Goal: Information Seeking & Learning: Check status

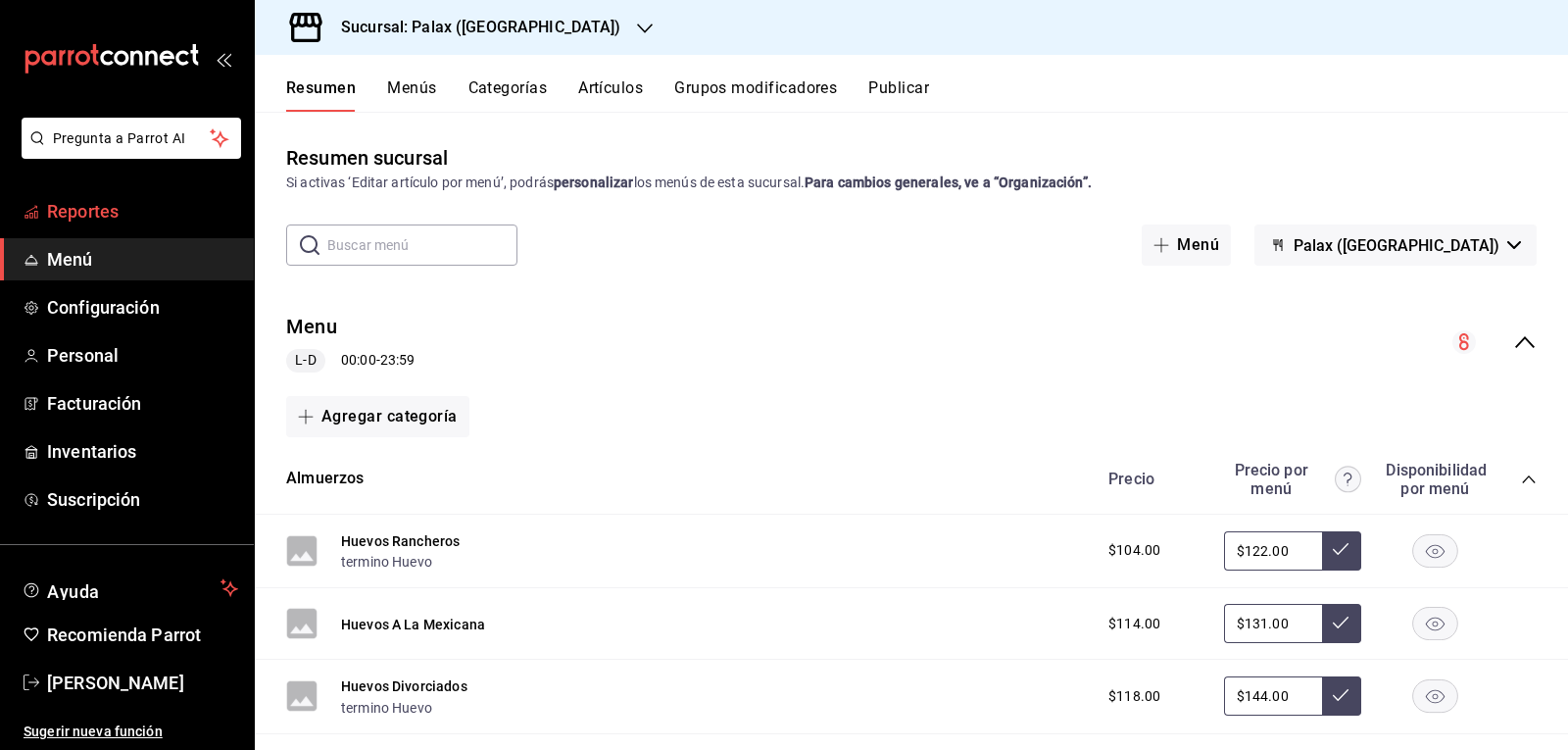
click at [150, 218] on span "Reportes" at bounding box center [142, 211] width 192 height 27
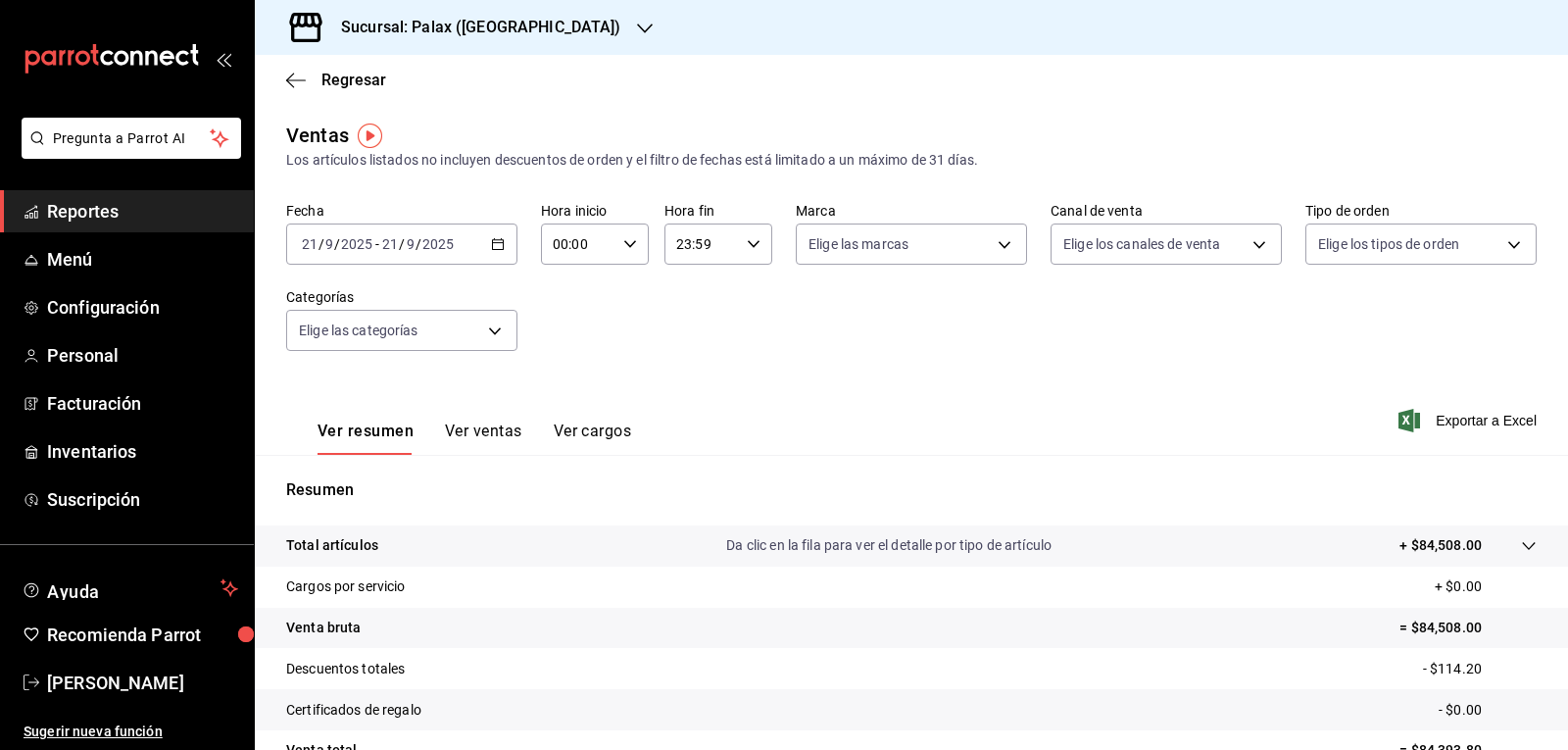
click at [632, 240] on icon "button" at bounding box center [631, 244] width 14 height 14
click at [570, 326] on span "07" at bounding box center [565, 329] width 23 height 16
type input "07:00"
click at [561, 27] on div at bounding box center [784, 375] width 1568 height 750
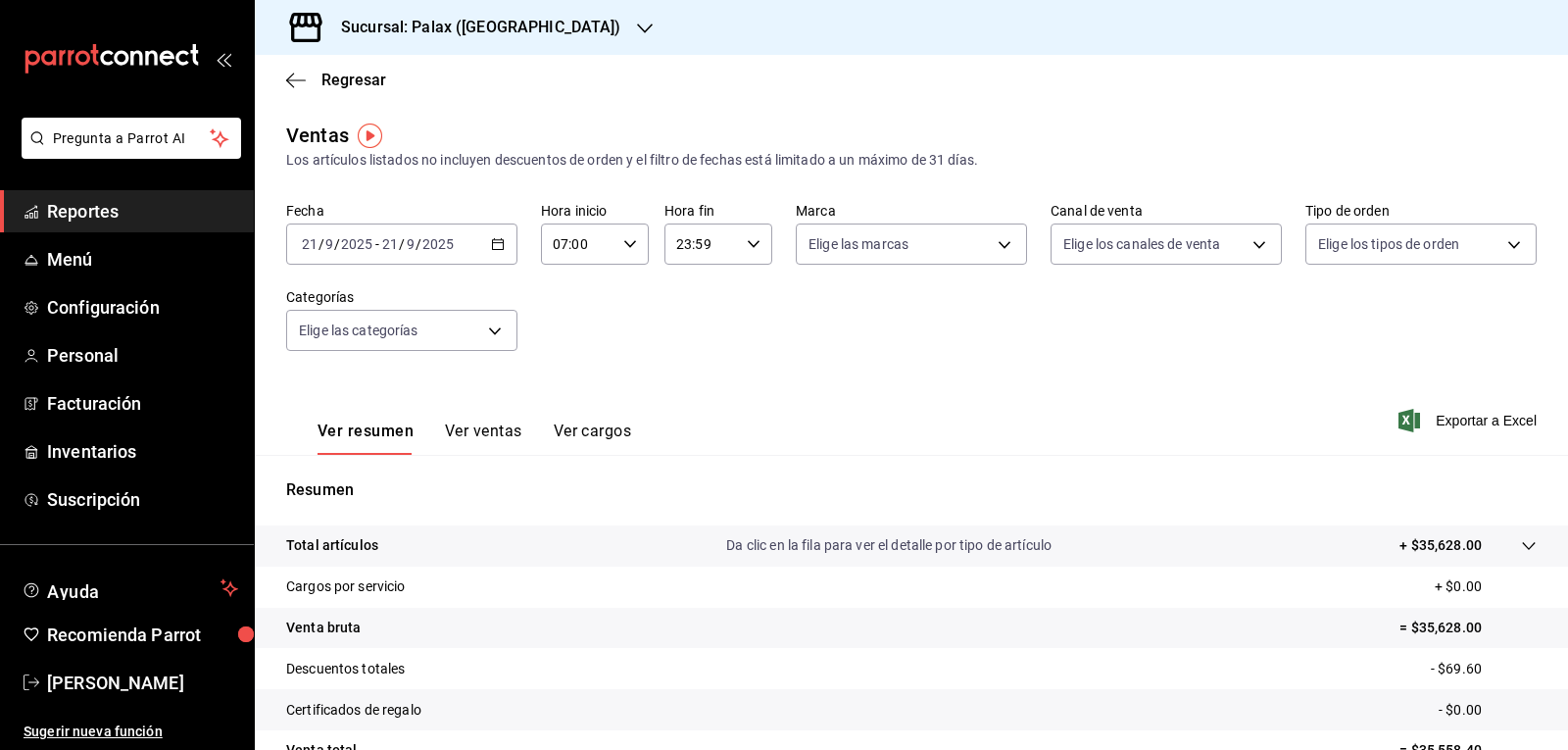
click at [638, 27] on icon "button" at bounding box center [645, 29] width 16 height 16
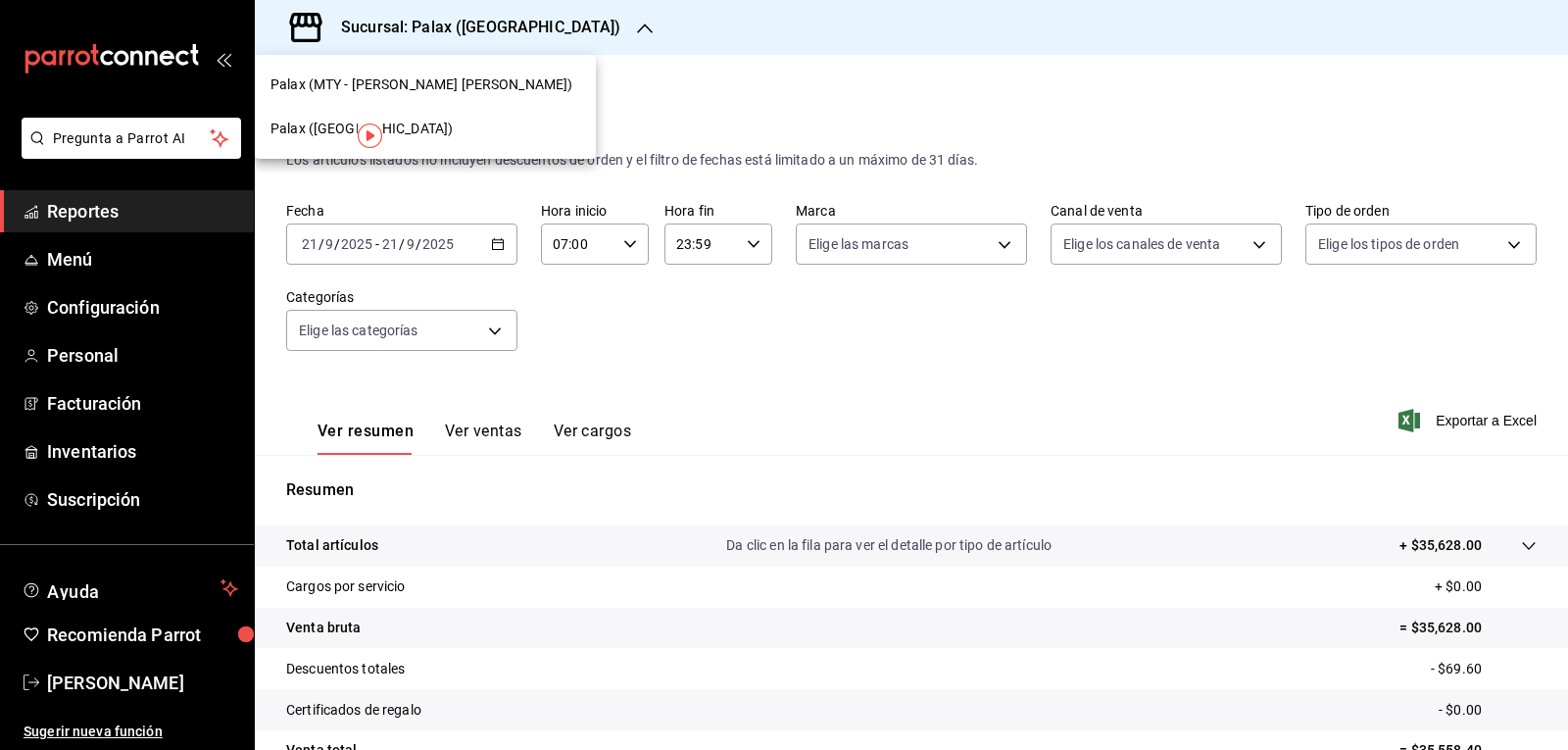
click at [425, 82] on span "Palax (MTY - [PERSON_NAME] [PERSON_NAME])" at bounding box center [420, 85] width 302 height 21
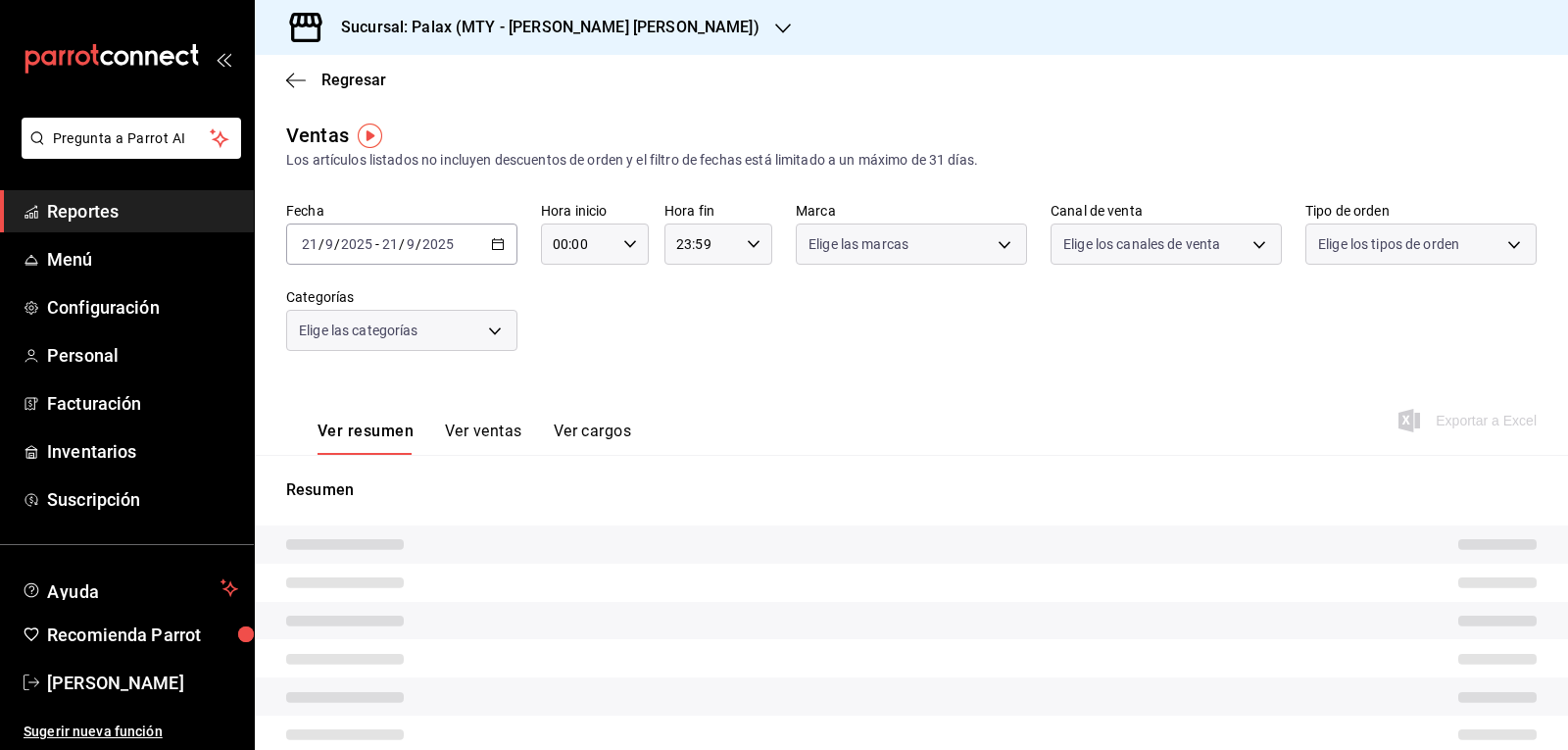
click at [634, 242] on div "00:00 Hora inicio" at bounding box center [595, 244] width 108 height 41
type input "07:00"
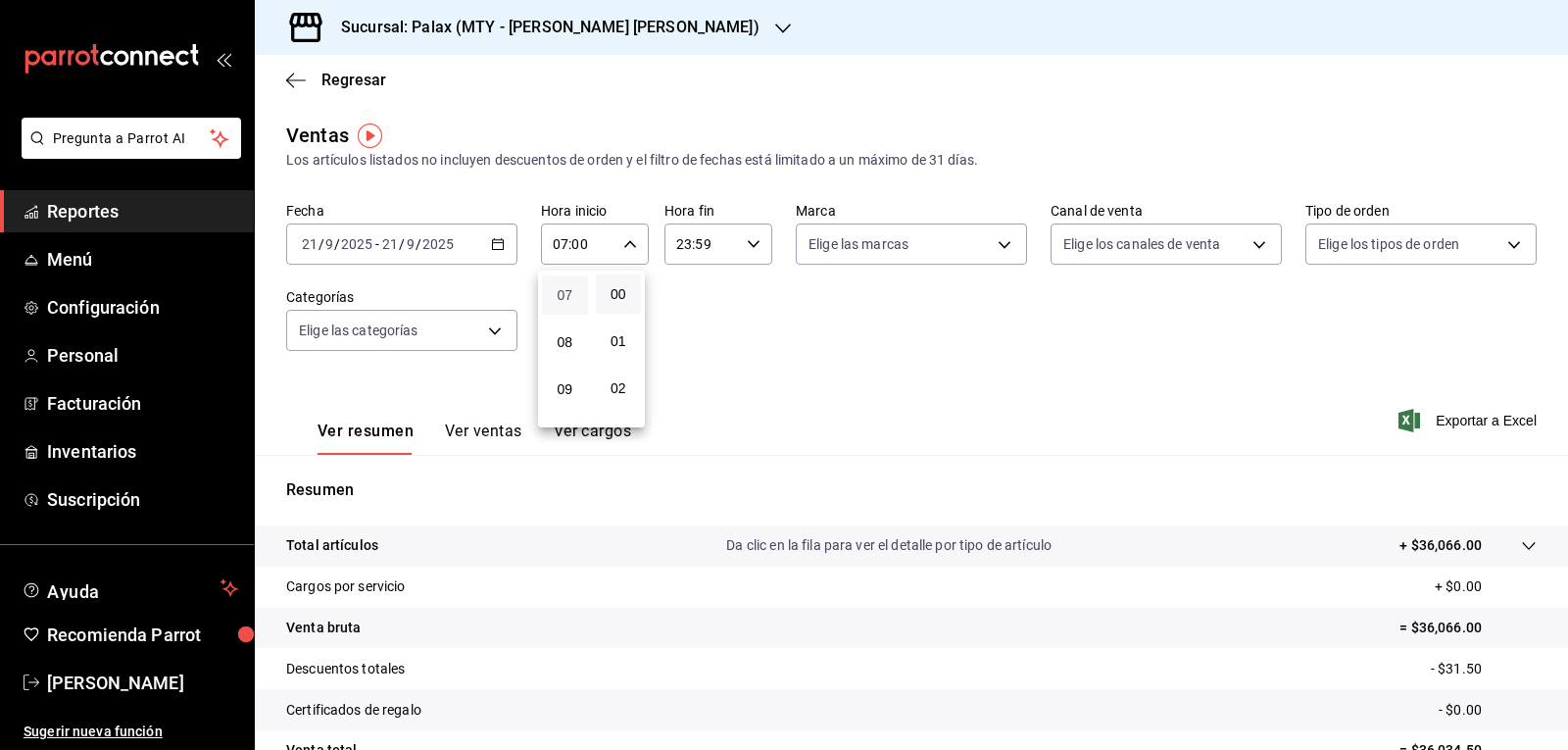
scroll to position [329, 0]
click at [570, 294] on span "07" at bounding box center [565, 294] width 23 height 16
